Goal: Check status

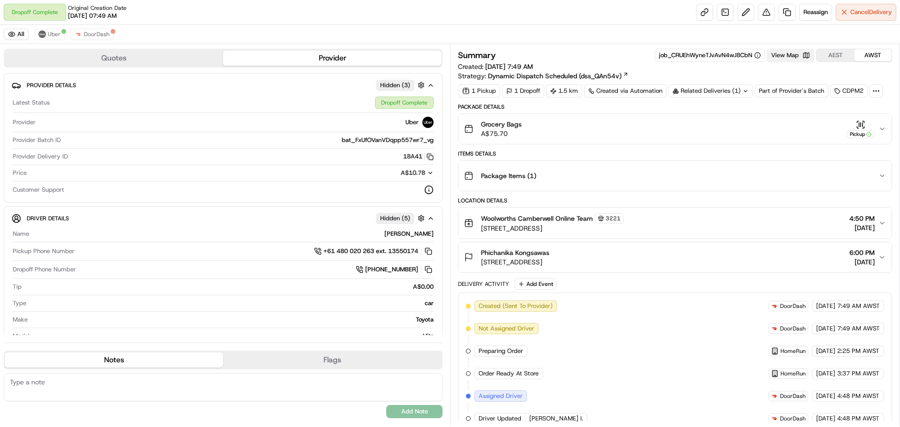
click at [801, 61] on button "View Map" at bounding box center [790, 55] width 47 height 13
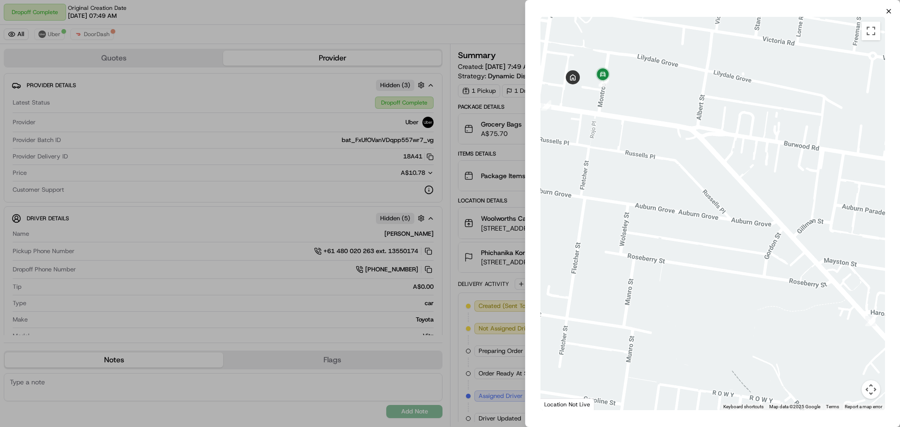
click at [888, 10] on icon "button" at bounding box center [889, 12] width 8 height 8
